Goal: Check status: Check status

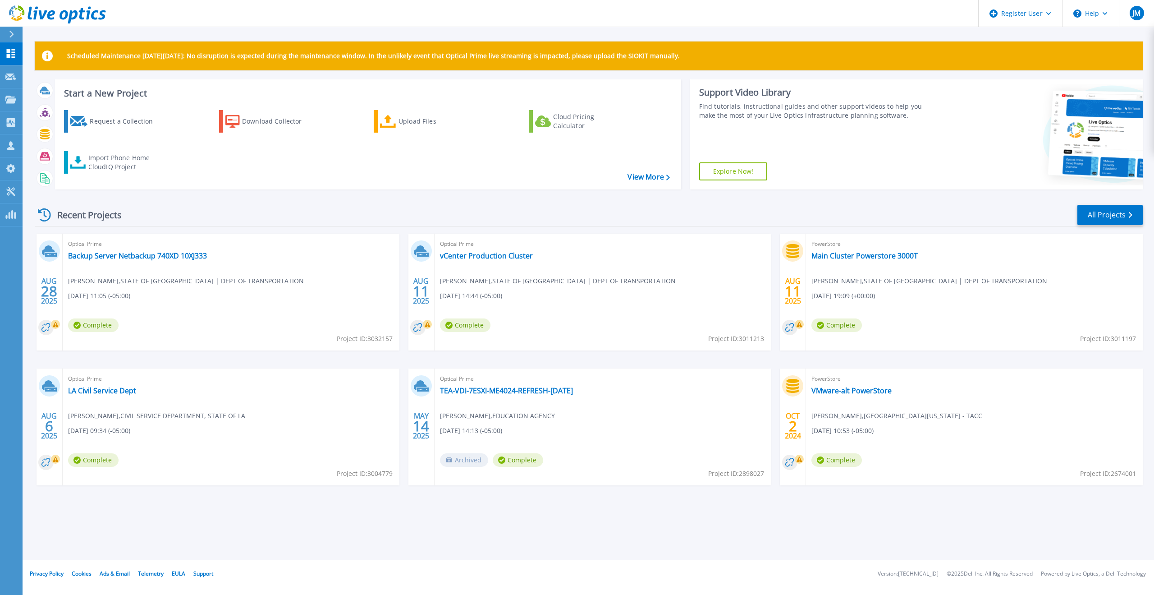
click at [649, 280] on div "Optical Prime vCenter Production Cluster [PERSON_NAME] , STATE OF [GEOGRAPHIC_D…" at bounding box center [603, 292] width 337 height 117
click at [664, 298] on div "Optical Prime vCenter Production Cluster [PERSON_NAME] , STATE OF [GEOGRAPHIC_D…" at bounding box center [603, 292] width 337 height 117
click at [1036, 289] on div "PowerStore Main Cluster Powerstore 3000T [PERSON_NAME] , [GEOGRAPHIC_DATA] | DE…" at bounding box center [974, 292] width 337 height 117
click at [401, 390] on div "[DATE] Optical Prime Backup Server Netbackup 740XD 10XJ333 [PERSON_NAME] , STAT…" at bounding box center [585, 369] width 1115 height 270
click at [507, 257] on link "vCenter Production Cluster" at bounding box center [486, 255] width 93 height 9
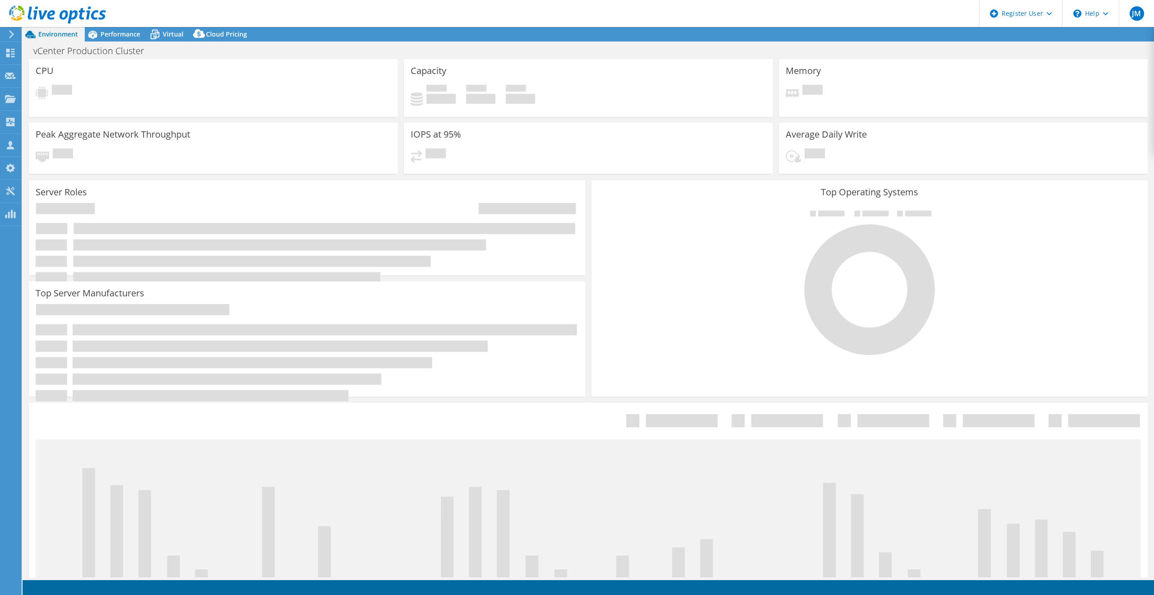
select select "USD"
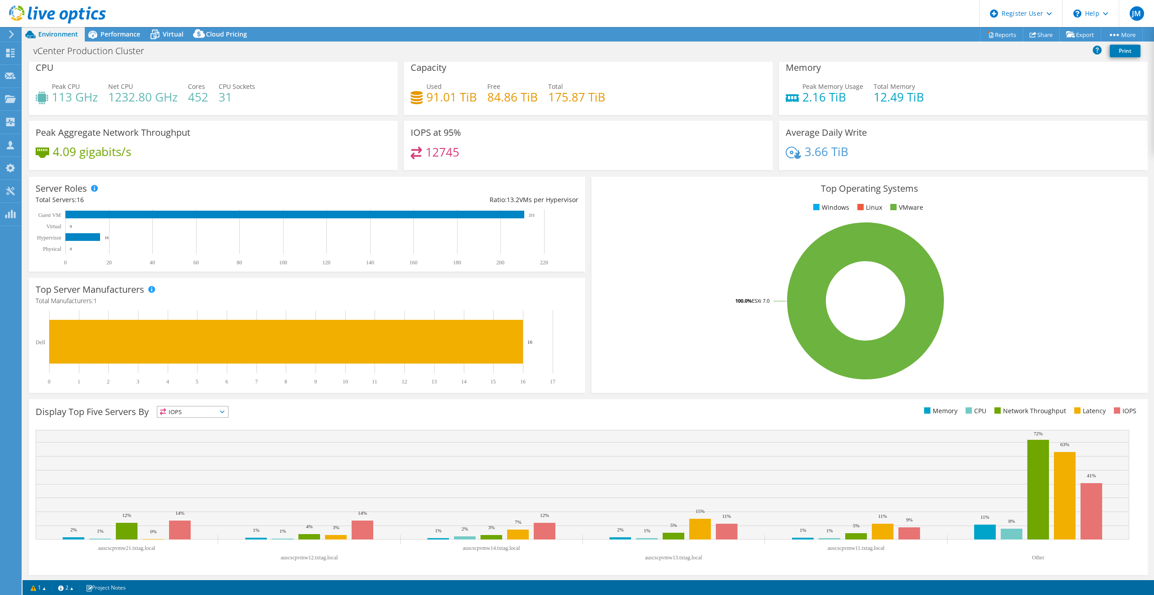
scroll to position [7, 0]
